Goal: Check status: Check status

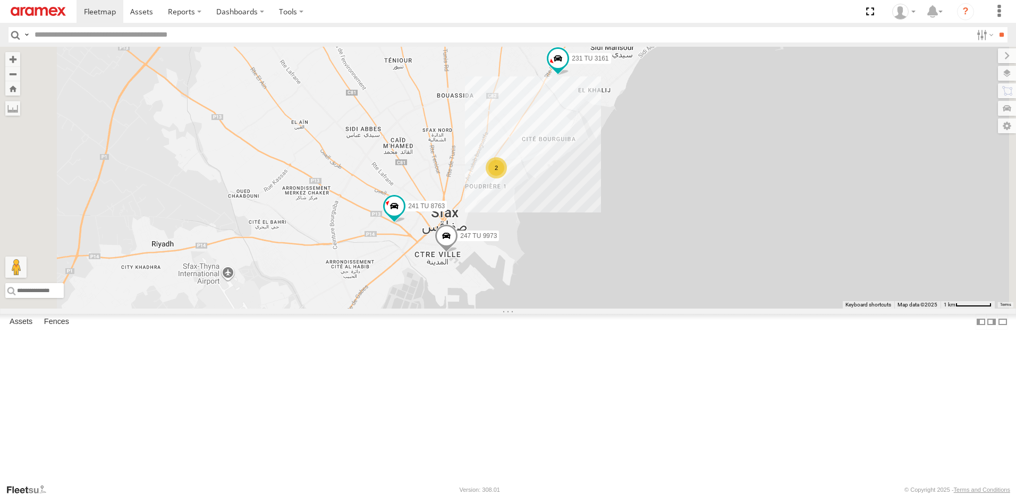
click at [507, 179] on div "2" at bounding box center [496, 167] width 21 height 21
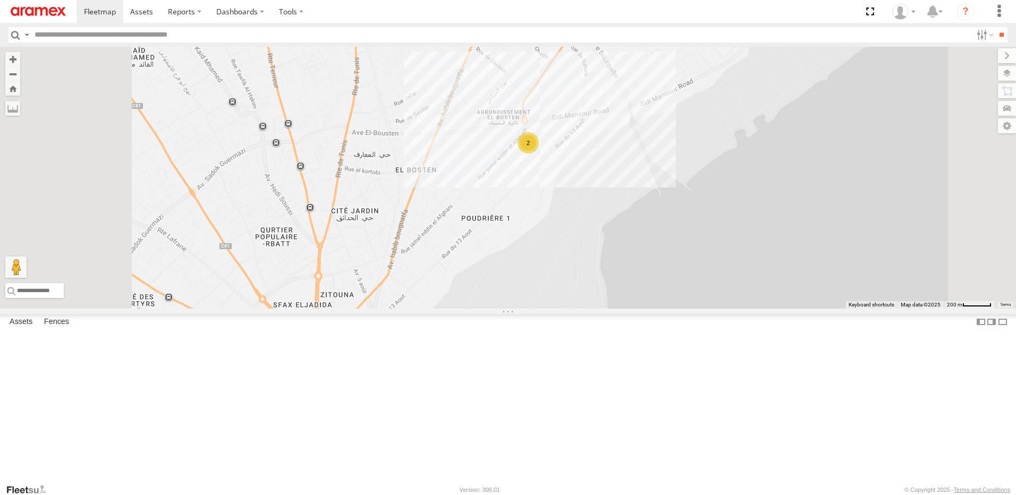
drag, startPoint x: 611, startPoint y: 318, endPoint x: 631, endPoint y: 278, distance: 45.4
click at [631, 278] on div "231 TU 3161 241 TU 8763 247 TU 9973 2" at bounding box center [508, 178] width 1016 height 262
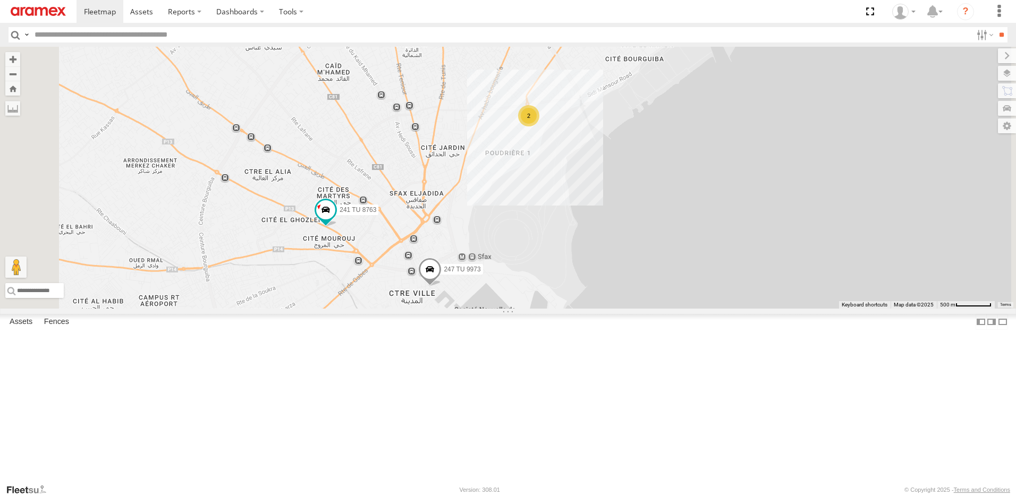
drag, startPoint x: 607, startPoint y: 330, endPoint x: 609, endPoint y: 303, distance: 27.2
click at [609, 303] on div "231 TU 3161 241 TU 8763 247 TU 9973 2" at bounding box center [508, 178] width 1016 height 262
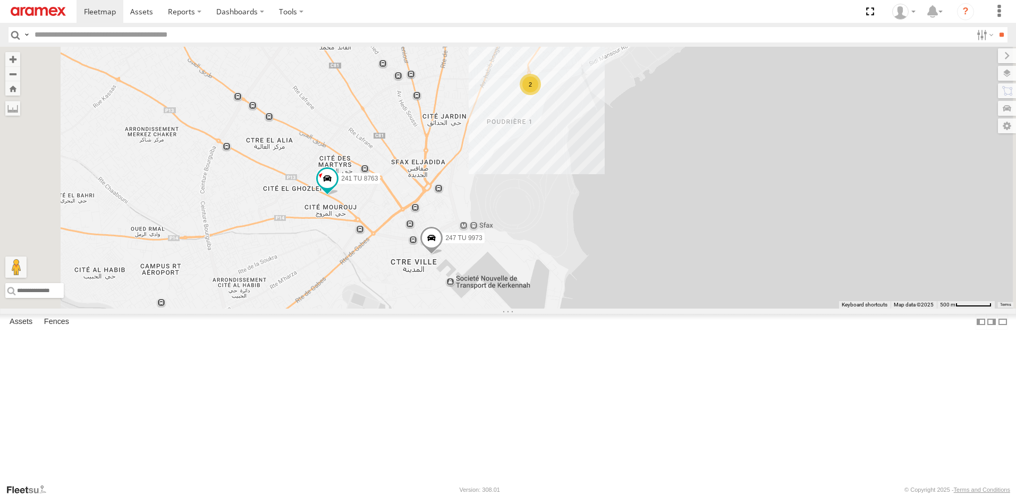
click at [443, 255] on span at bounding box center [431, 240] width 23 height 29
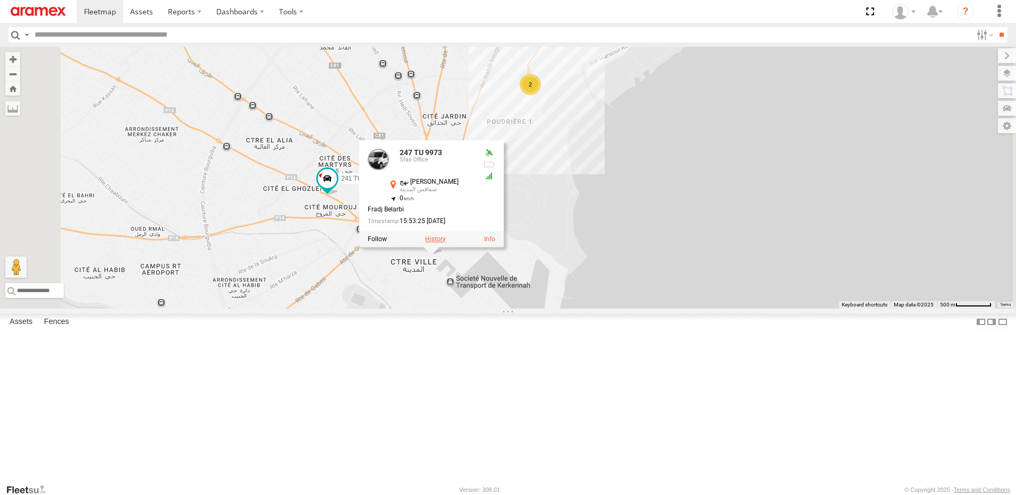
click at [446, 243] on label at bounding box center [435, 238] width 21 height 7
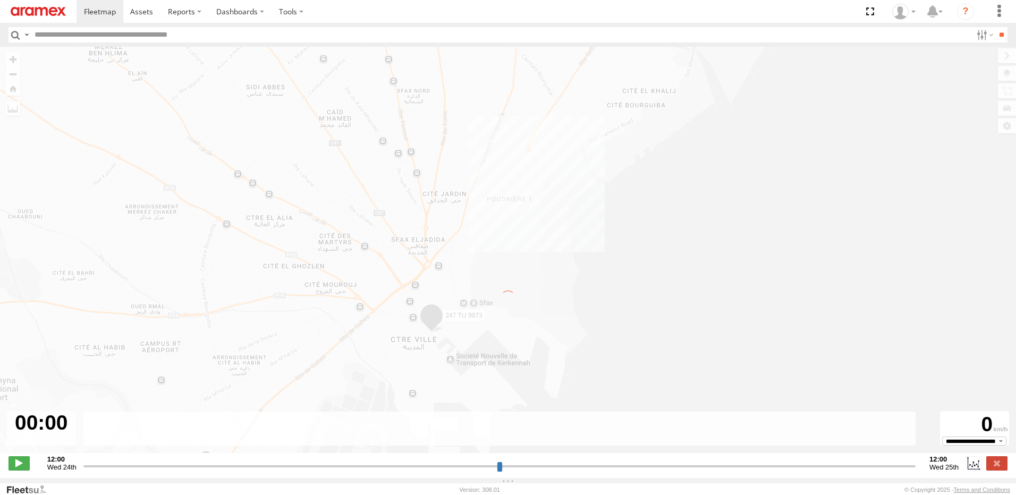
type input "**********"
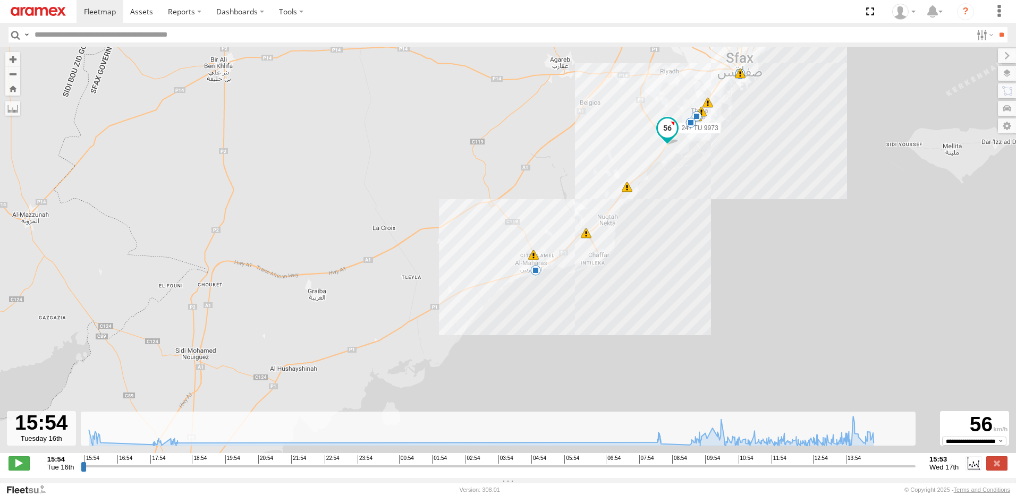
drag, startPoint x: 610, startPoint y: 265, endPoint x: 593, endPoint y: 312, distance: 49.9
click at [593, 312] on div "247 TU 9973 15:58 Tue 15:59 Tue 16:04 Tue 08:15 Wed 10:06 Wed 10:19 Wed 11:20 W…" at bounding box center [508, 256] width 1016 height 418
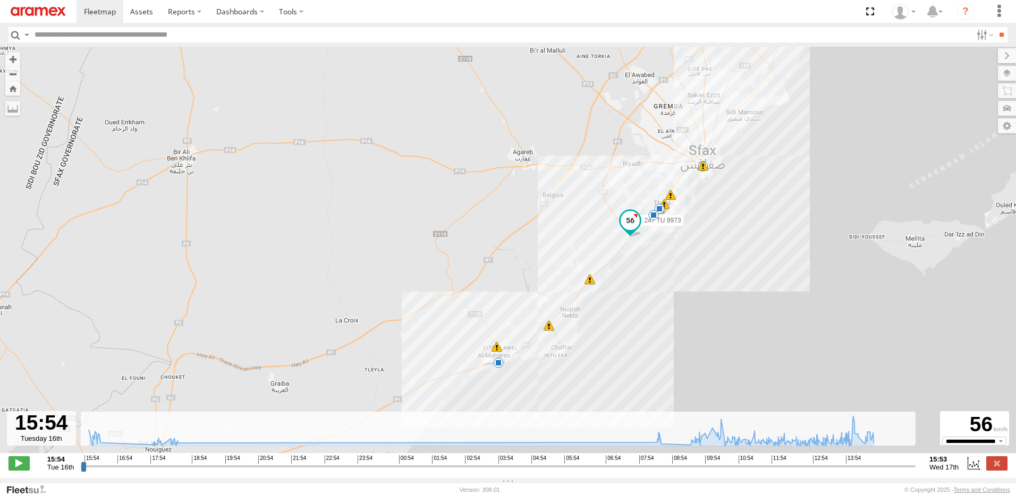
drag, startPoint x: 692, startPoint y: 238, endPoint x: 664, endPoint y: 285, distance: 54.3
click at [664, 285] on div "247 TU 9973 15:58 Tue 15:59 Tue 16:04 Tue 08:15 Wed 10:06 Wed 10:19 Wed 11:20 W…" at bounding box center [508, 256] width 1016 height 418
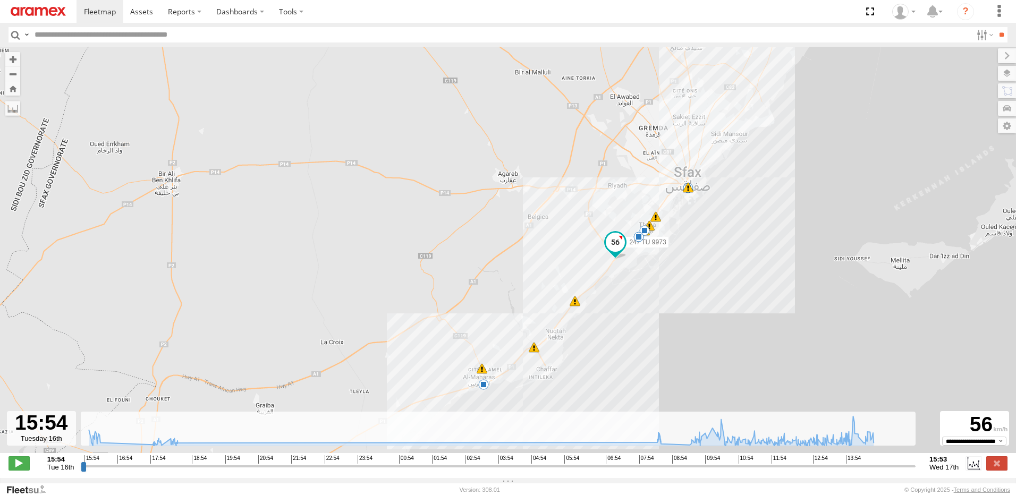
click at [66, 14] on link at bounding box center [38, 11] width 77 height 23
